Goal: Task Accomplishment & Management: Use online tool/utility

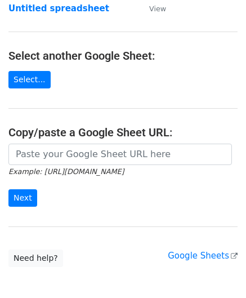
scroll to position [113, 0]
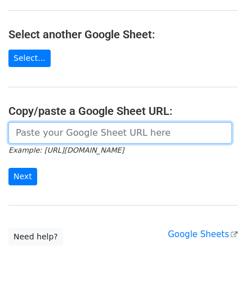
click at [40, 133] on input "url" at bounding box center [120, 132] width 224 height 21
paste input "[URL][DOMAIN_NAME]"
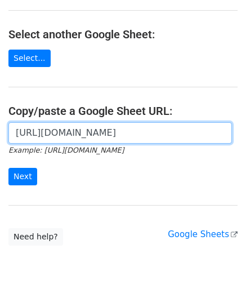
scroll to position [0, 237]
type input "[URL][DOMAIN_NAME]"
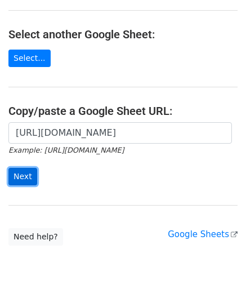
click at [27, 173] on input "Next" at bounding box center [22, 176] width 29 height 17
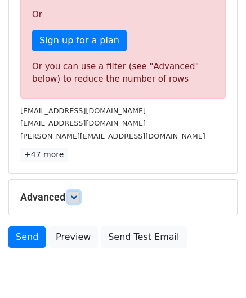
click at [77, 195] on icon at bounding box center [73, 197] width 7 height 7
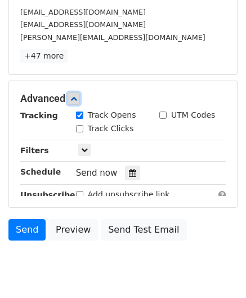
scroll to position [451, 0]
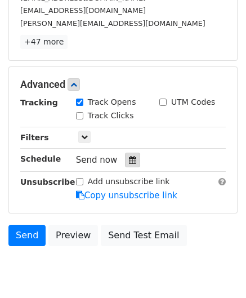
click at [129, 157] on icon at bounding box center [132, 160] width 7 height 8
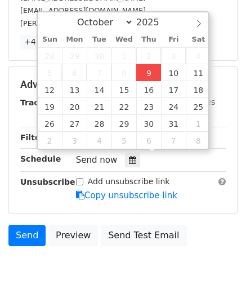
type input "2025-10-09 12:00"
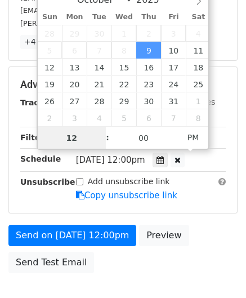
type input "8"
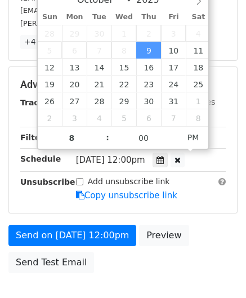
type input "2025-10-09 20:00"
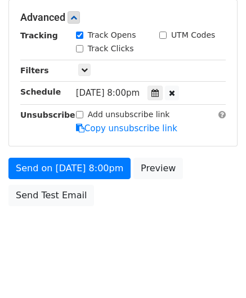
scroll to position [517, 0]
